Goal: Communication & Community: Answer question/provide support

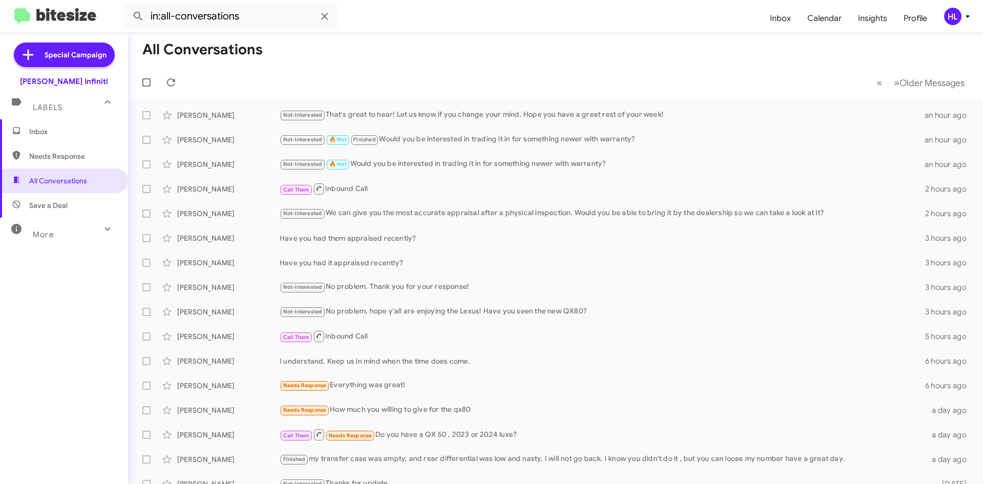
click at [60, 18] on img at bounding box center [55, 16] width 82 height 17
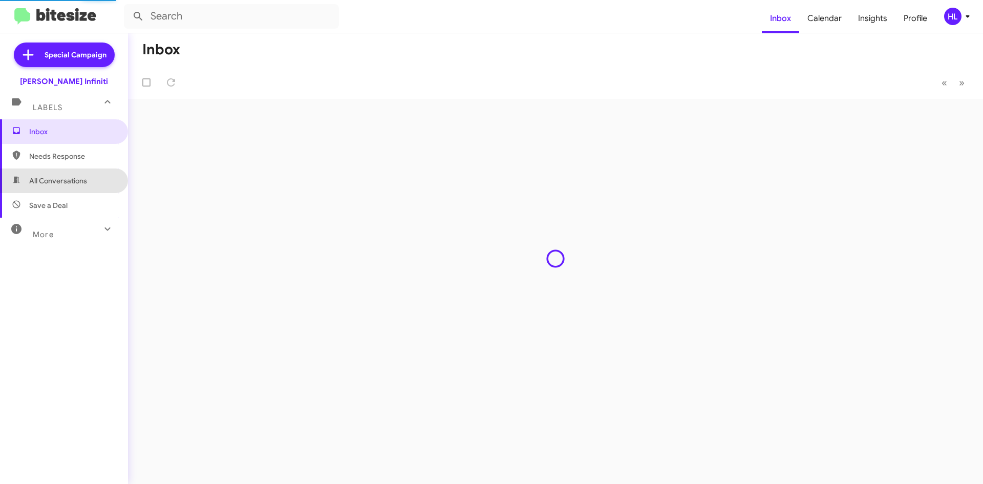
click at [65, 176] on span "All Conversations" at bounding box center [64, 181] width 128 height 25
type input "in:all-conversations"
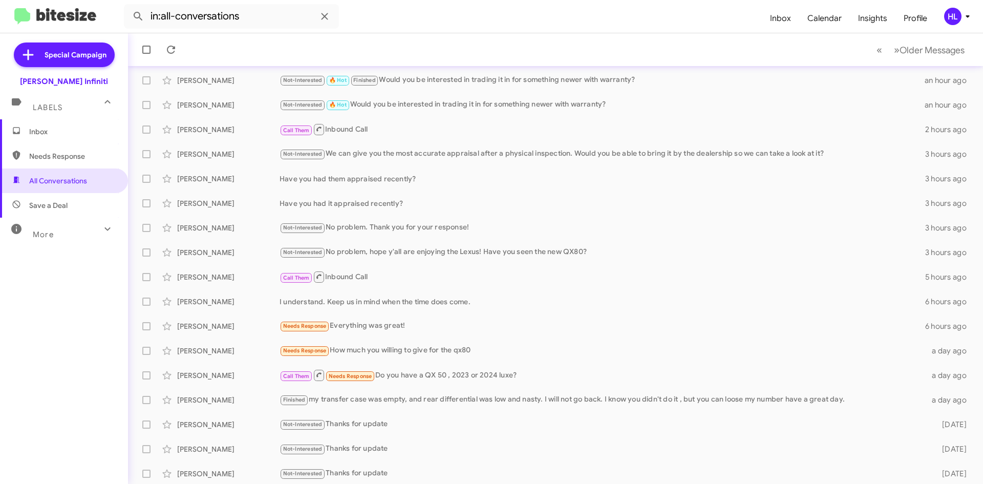
scroll to position [111, 0]
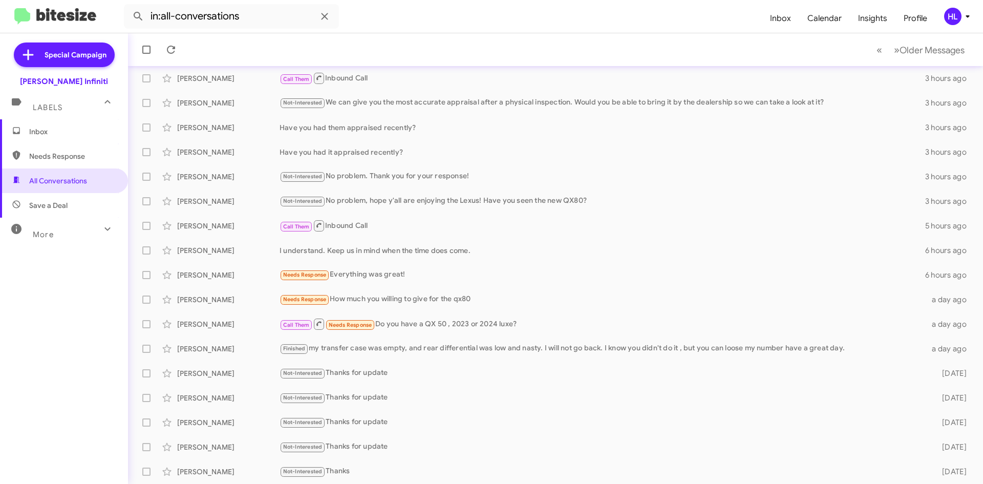
drag, startPoint x: 77, startPoint y: 15, endPoint x: 82, endPoint y: 15, distance: 5.6
click at [77, 15] on img at bounding box center [55, 16] width 82 height 17
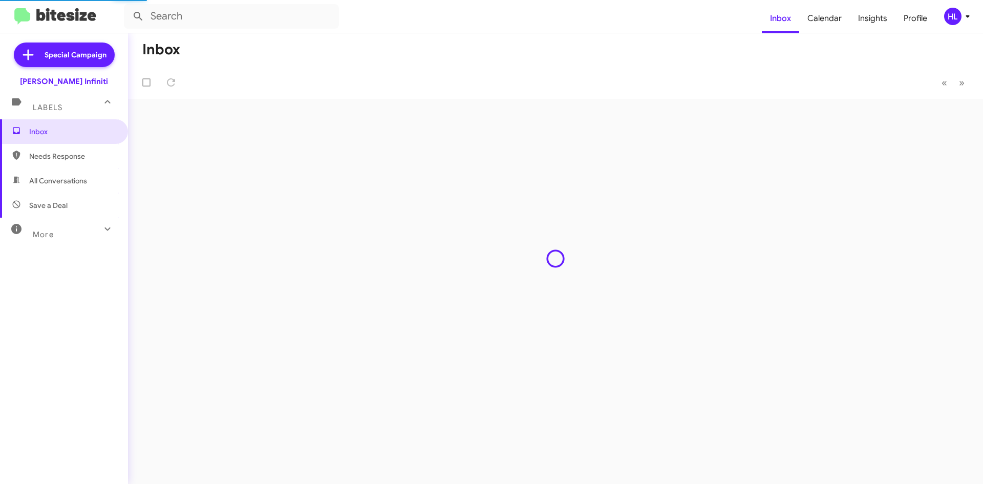
click at [81, 188] on span "All Conversations" at bounding box center [64, 181] width 128 height 25
type input "in:all-conversations"
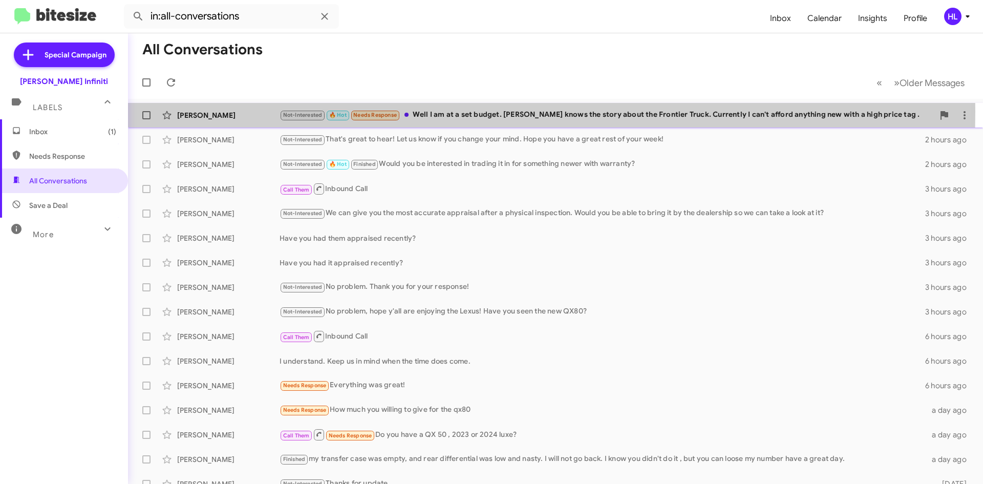
click at [258, 112] on div "Manuel Rodriguez" at bounding box center [228, 115] width 102 height 10
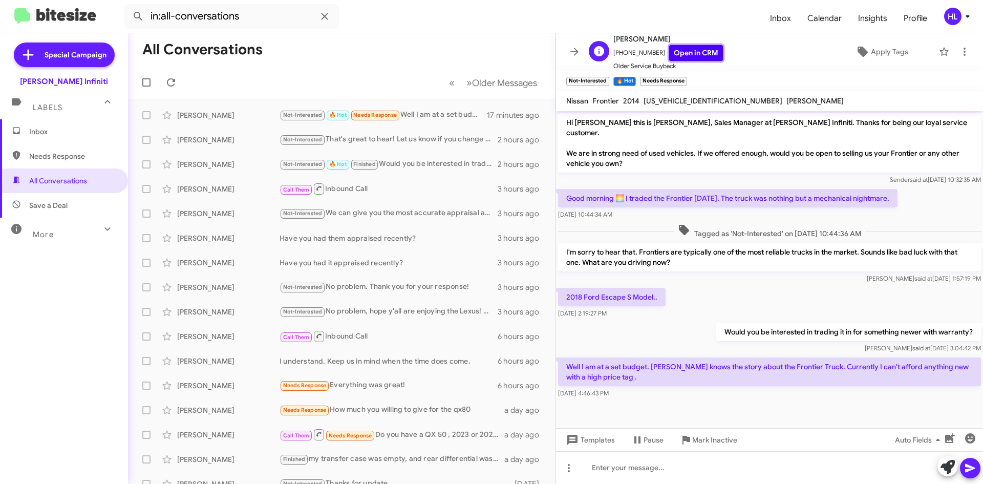
click at [690, 52] on link "Open in CRM" at bounding box center [696, 53] width 54 height 16
click at [673, 52] on link "Open in CRM" at bounding box center [696, 53] width 54 height 16
click at [578, 45] on button at bounding box center [574, 51] width 20 height 20
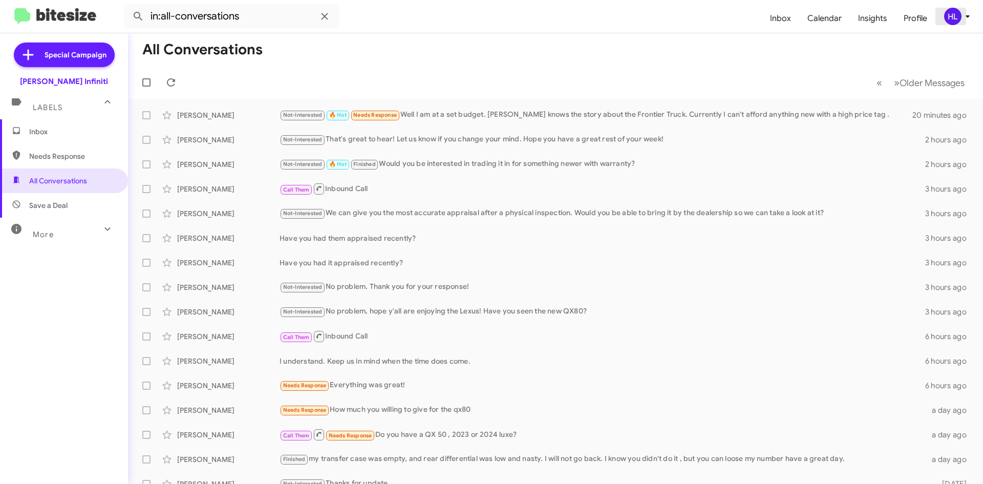
click at [945, 22] on span "HL" at bounding box center [959, 16] width 31 height 17
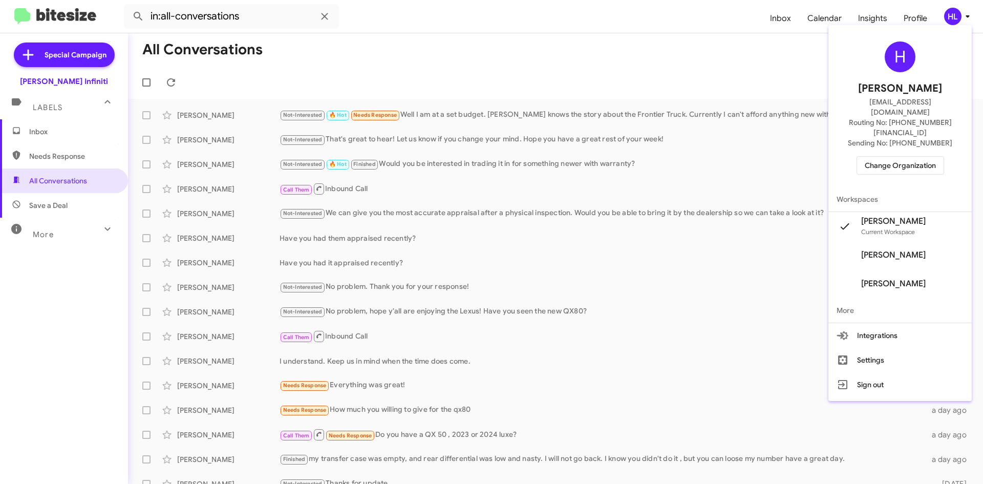
click at [931, 157] on span "Change Organization" at bounding box center [900, 165] width 71 height 17
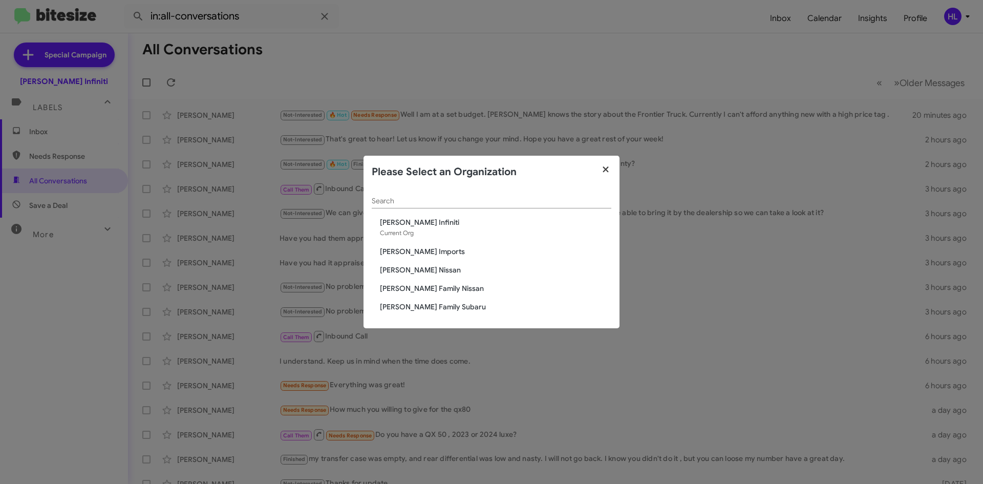
click at [604, 170] on icon "button" at bounding box center [606, 169] width 12 height 9
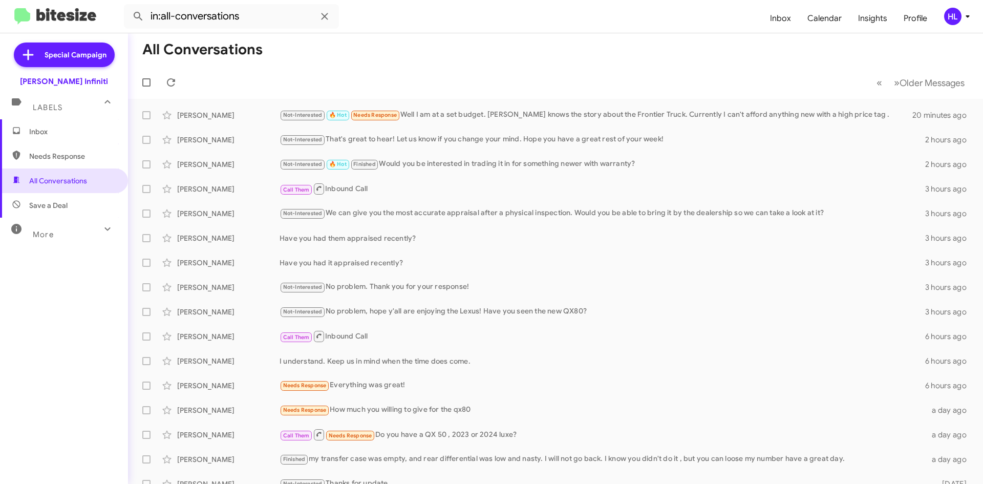
click at [969, 18] on icon at bounding box center [968, 16] width 12 height 12
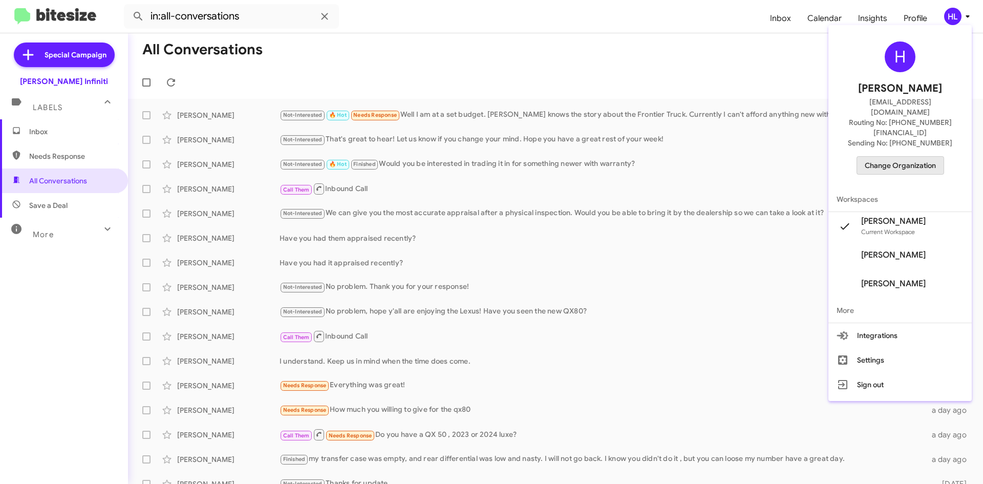
click at [934, 157] on span "Change Organization" at bounding box center [900, 165] width 71 height 17
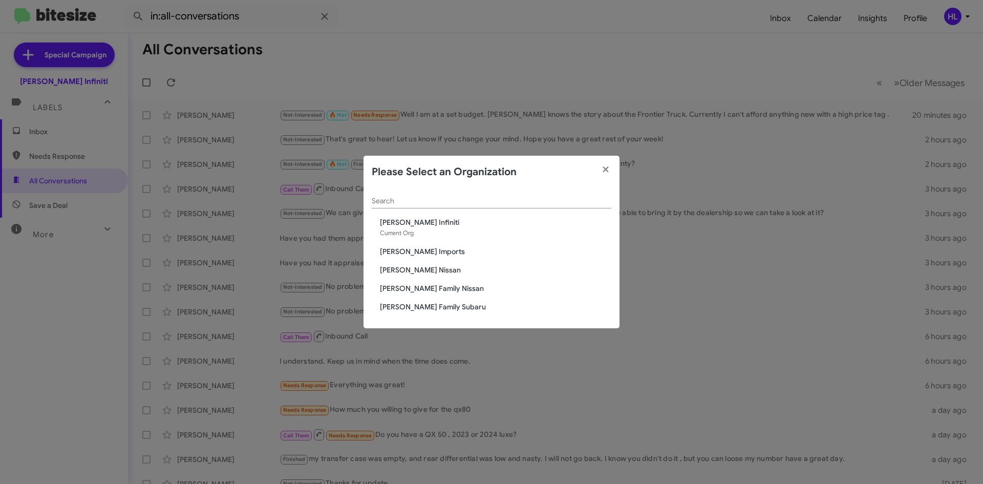
click at [401, 270] on span "[PERSON_NAME] Nissan" at bounding box center [496, 270] width 232 height 10
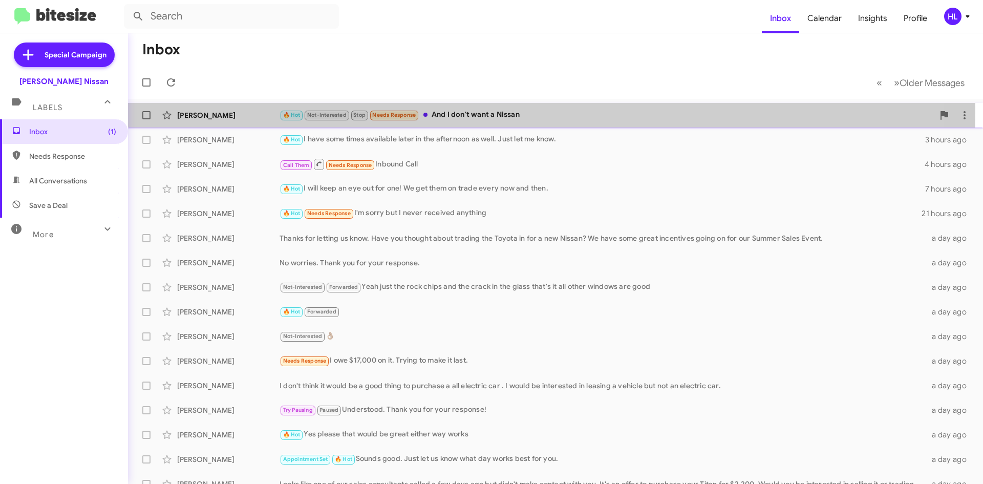
click at [244, 110] on div "[PERSON_NAME] 🔥 Hot Not-Interested Stop Needs Response And I don't want a Nissa…" at bounding box center [555, 115] width 839 height 20
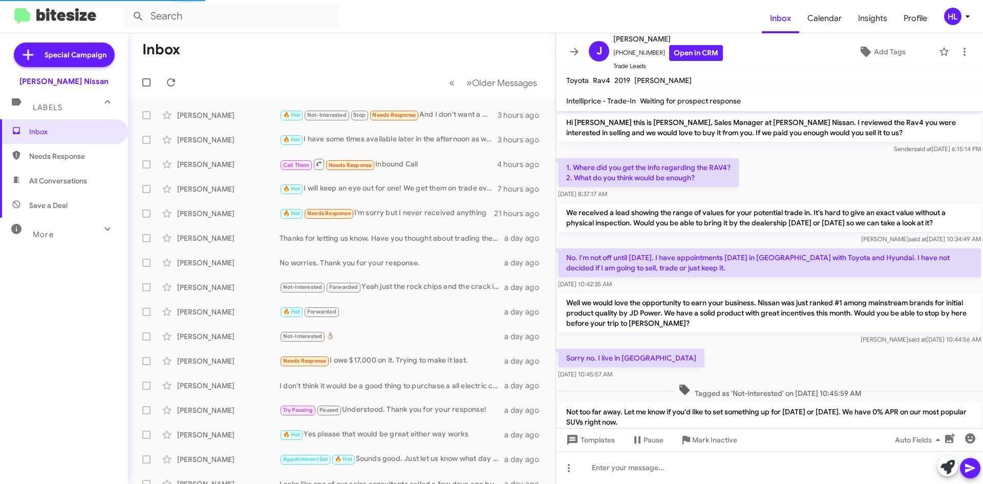
scroll to position [113, 0]
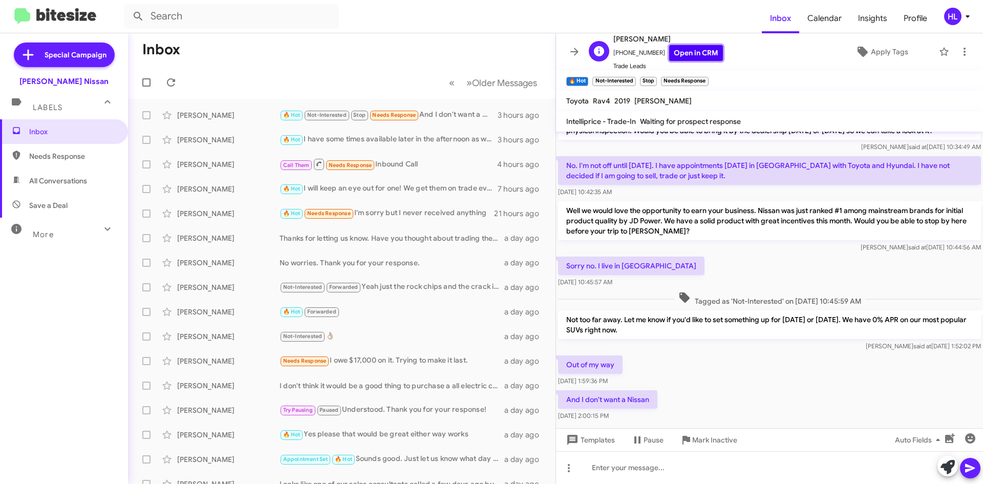
click at [691, 51] on link "Open in CRM" at bounding box center [696, 53] width 54 height 16
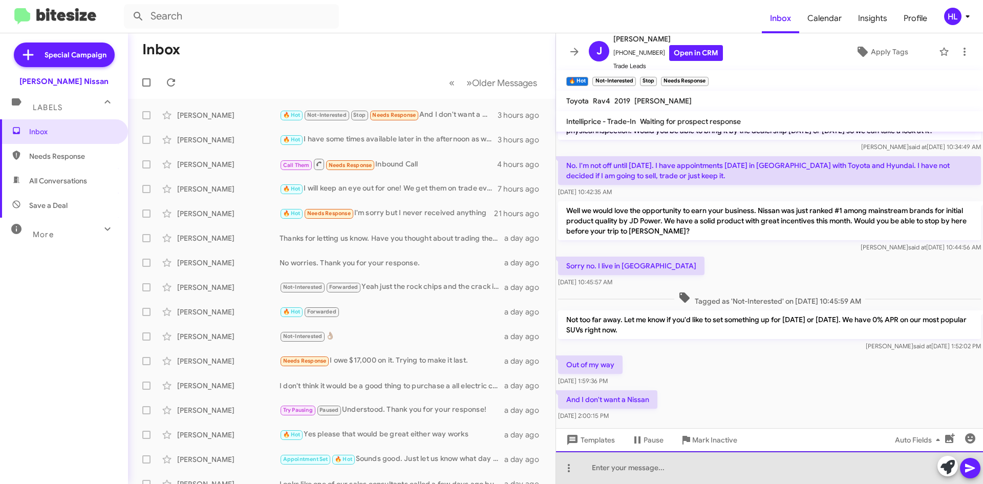
click at [733, 481] on div at bounding box center [769, 467] width 427 height 33
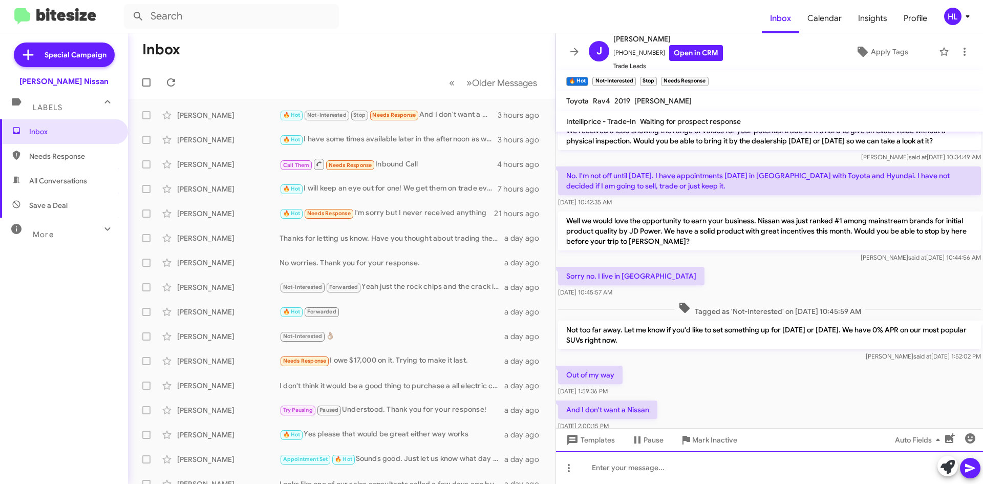
scroll to position [133, 0]
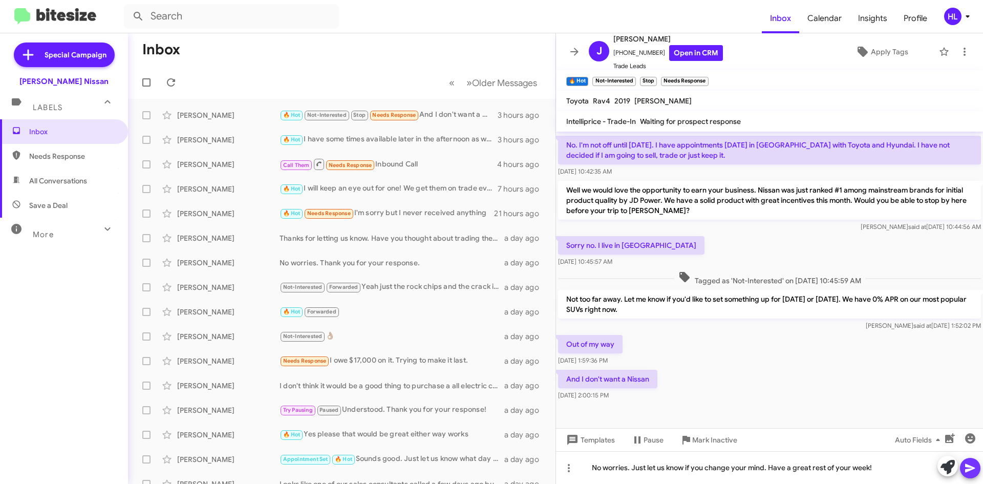
click at [964, 471] on button at bounding box center [970, 468] width 20 height 20
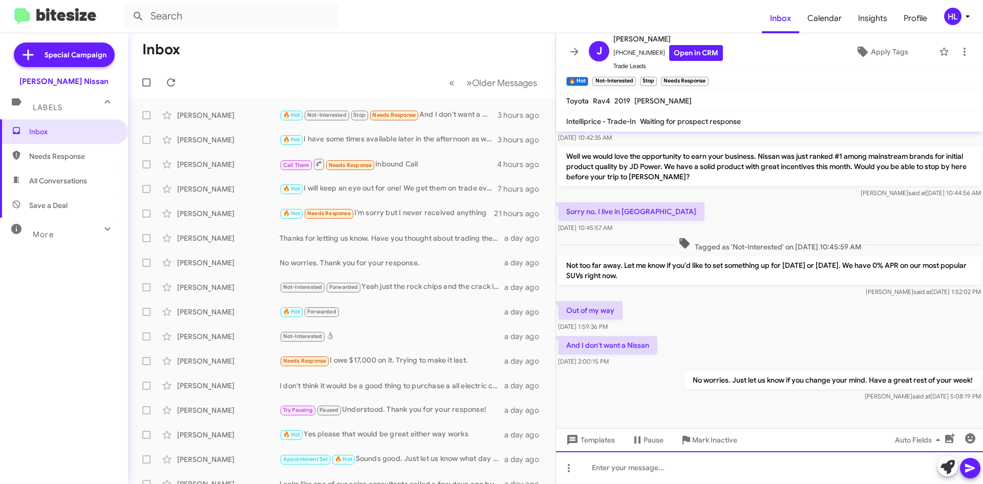
scroll to position [171, 0]
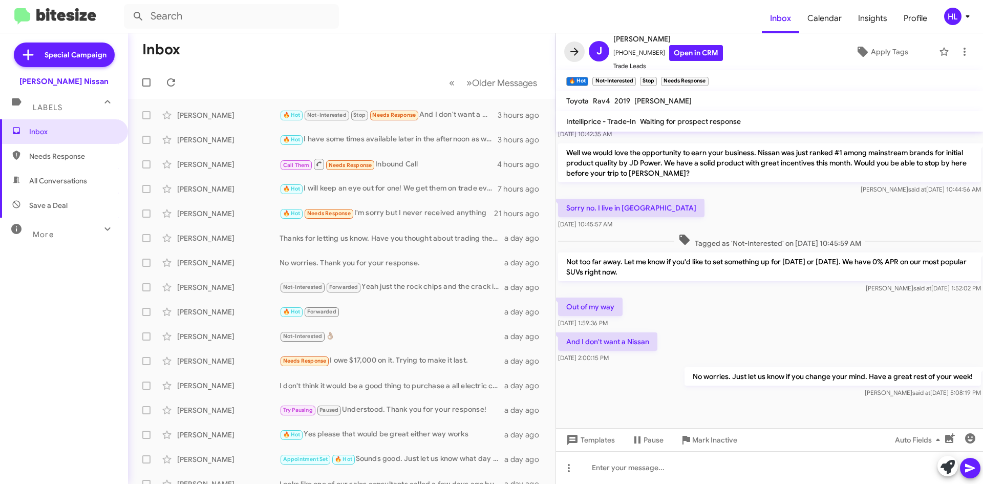
click at [576, 46] on icon at bounding box center [575, 52] width 12 height 12
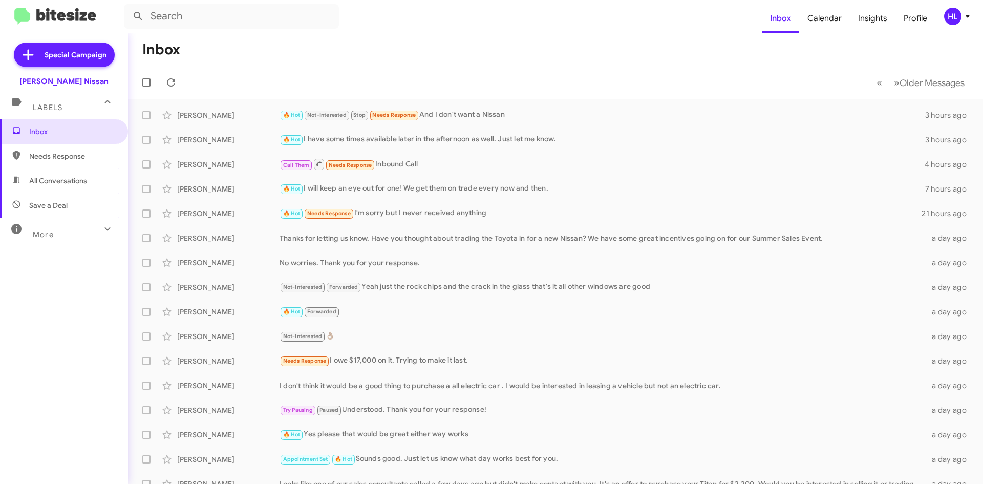
click at [68, 178] on span "All Conversations" at bounding box center [58, 181] width 58 height 10
type input "in:all-conversations"
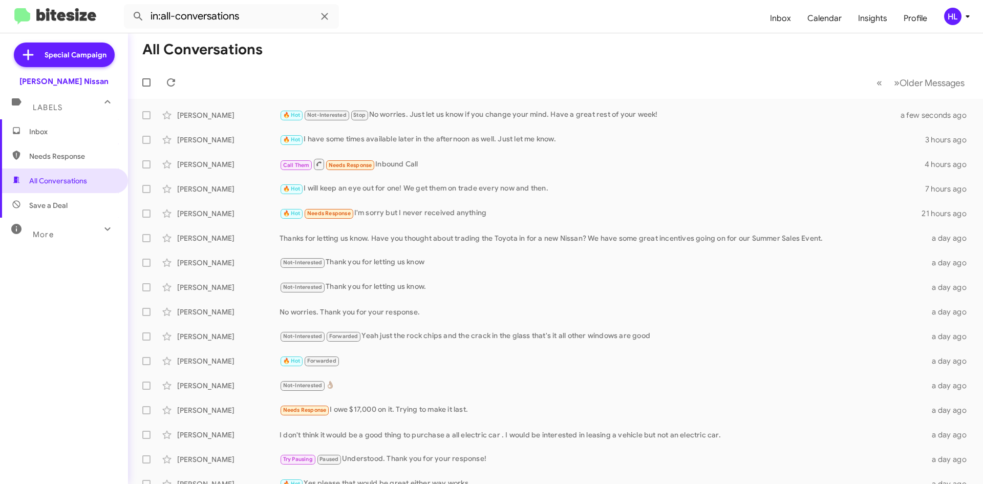
click at [53, 18] on img at bounding box center [55, 16] width 82 height 17
